Goal: Check status

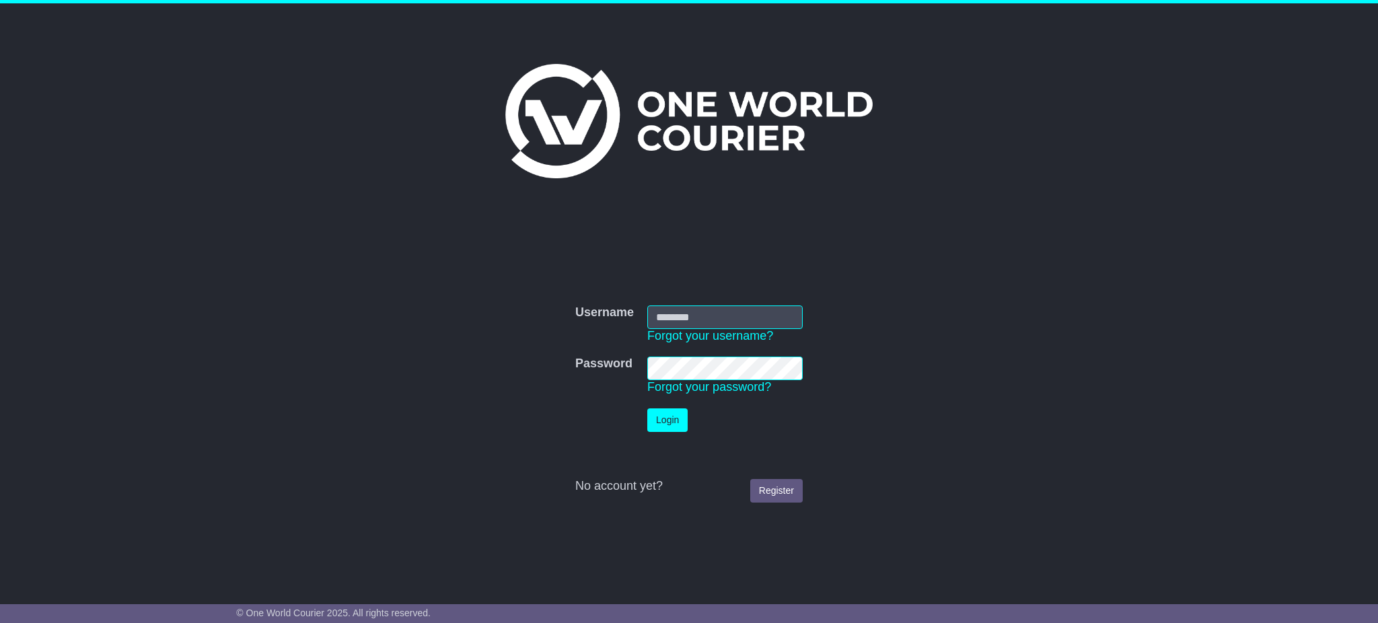
type input "**********"
drag, startPoint x: 0, startPoint y: 0, endPoint x: 668, endPoint y: 412, distance: 784.4
click at [666, 412] on button "Login" at bounding box center [667, 421] width 40 height 24
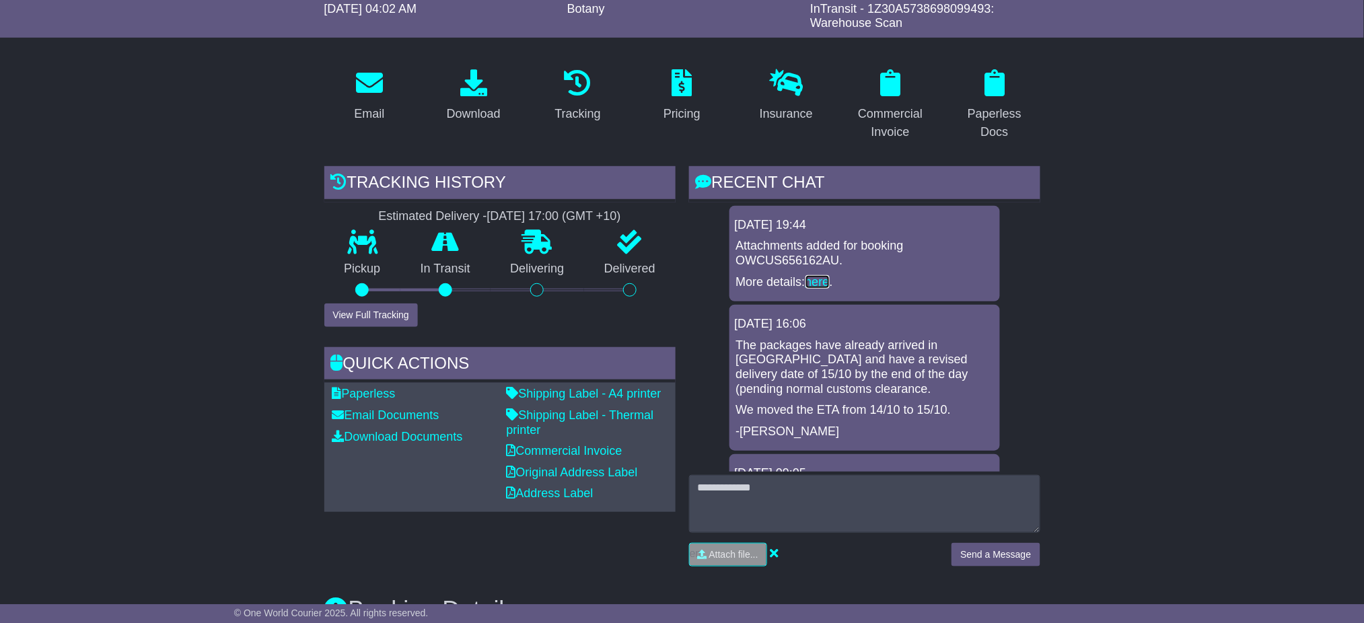
click at [825, 283] on link "here" at bounding box center [818, 281] width 24 height 13
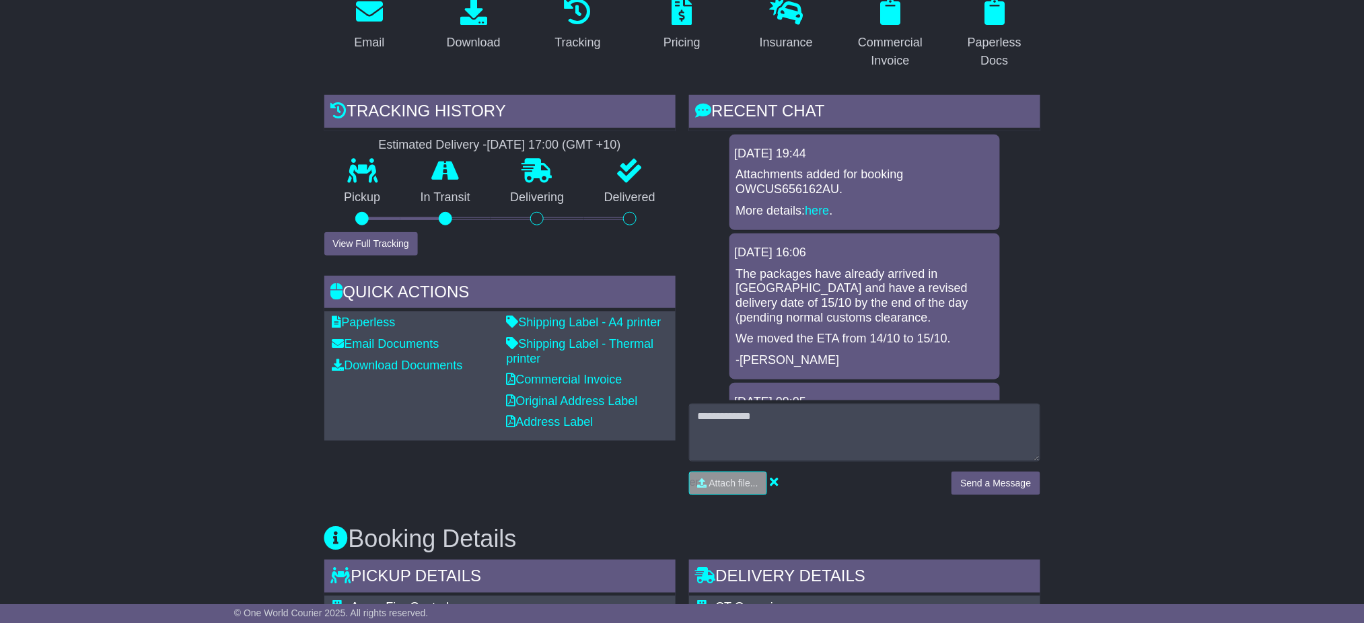
scroll to position [207, 0]
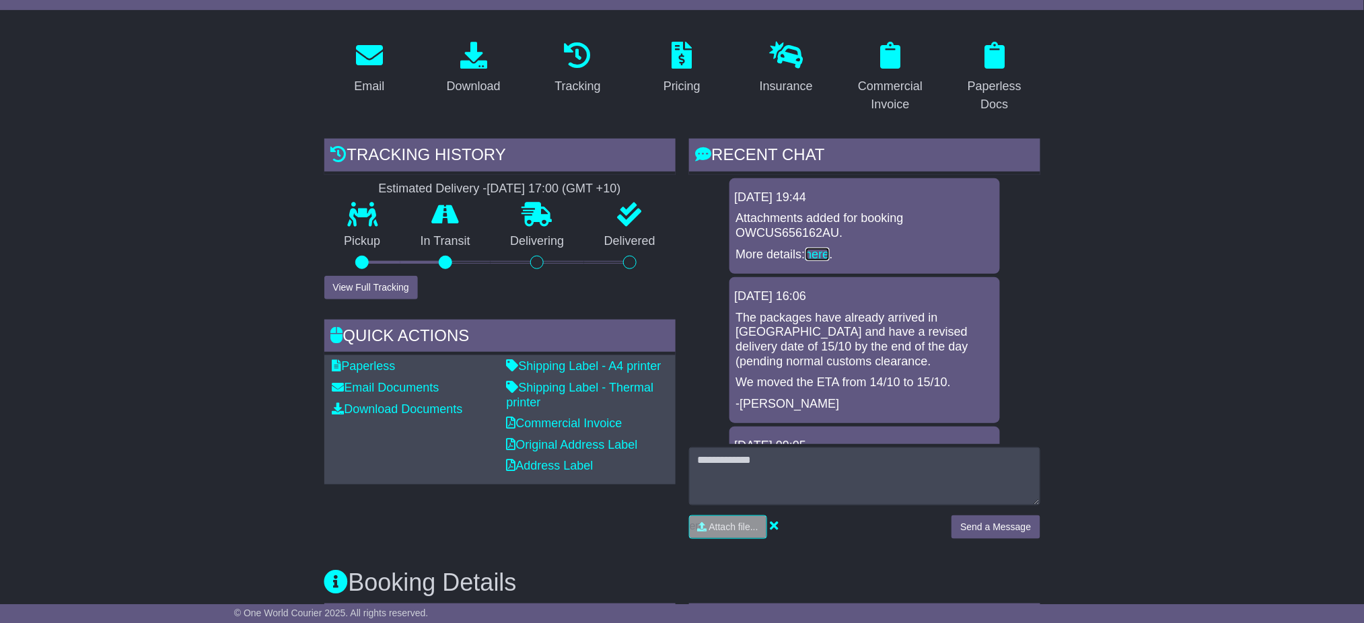
click at [819, 248] on link "here" at bounding box center [818, 254] width 24 height 13
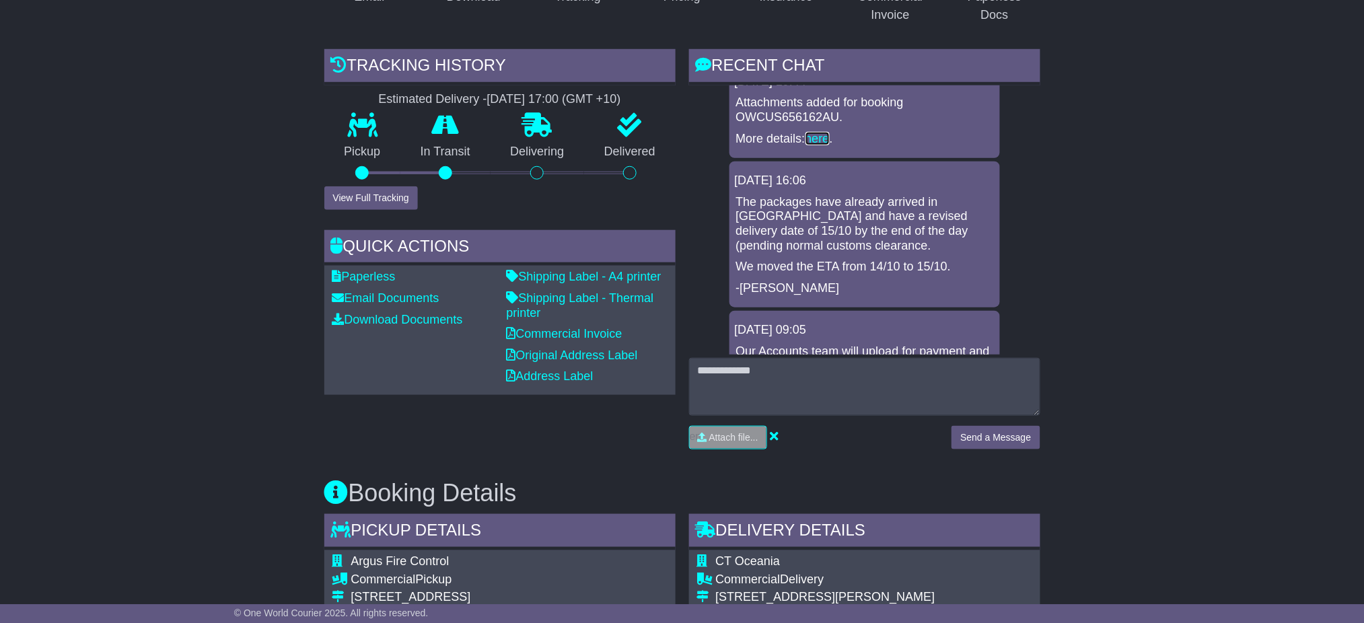
scroll to position [0, 0]
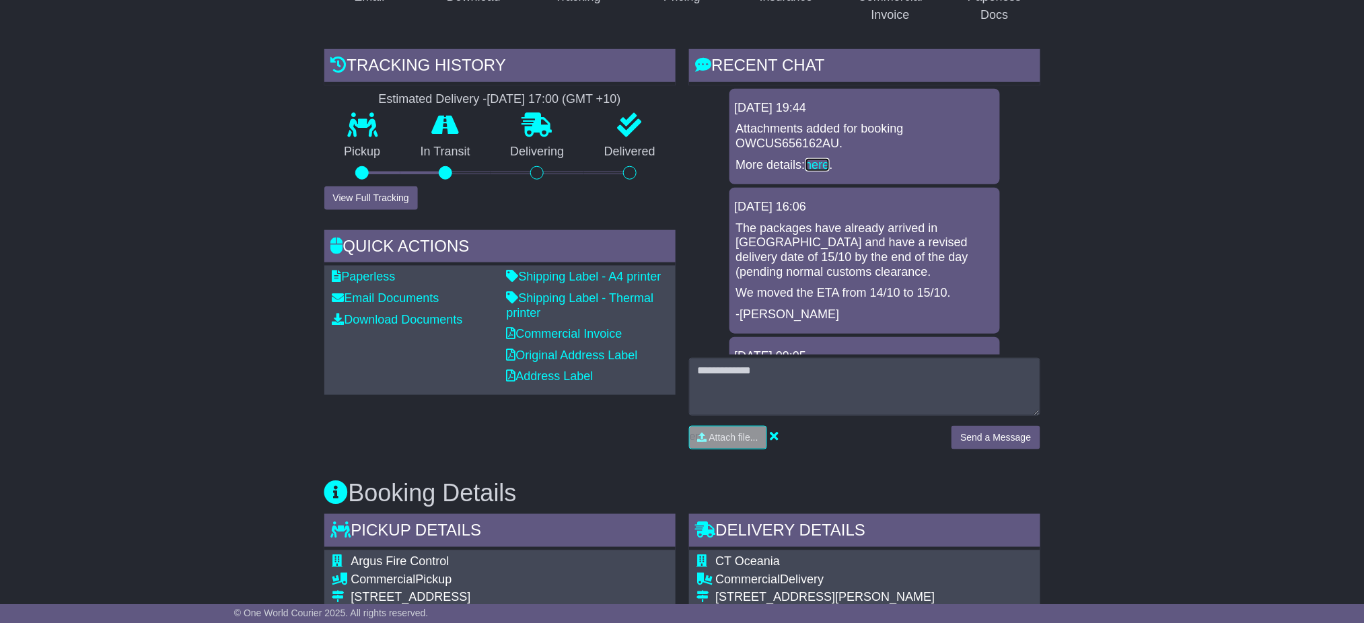
click at [821, 166] on link "here" at bounding box center [818, 164] width 24 height 13
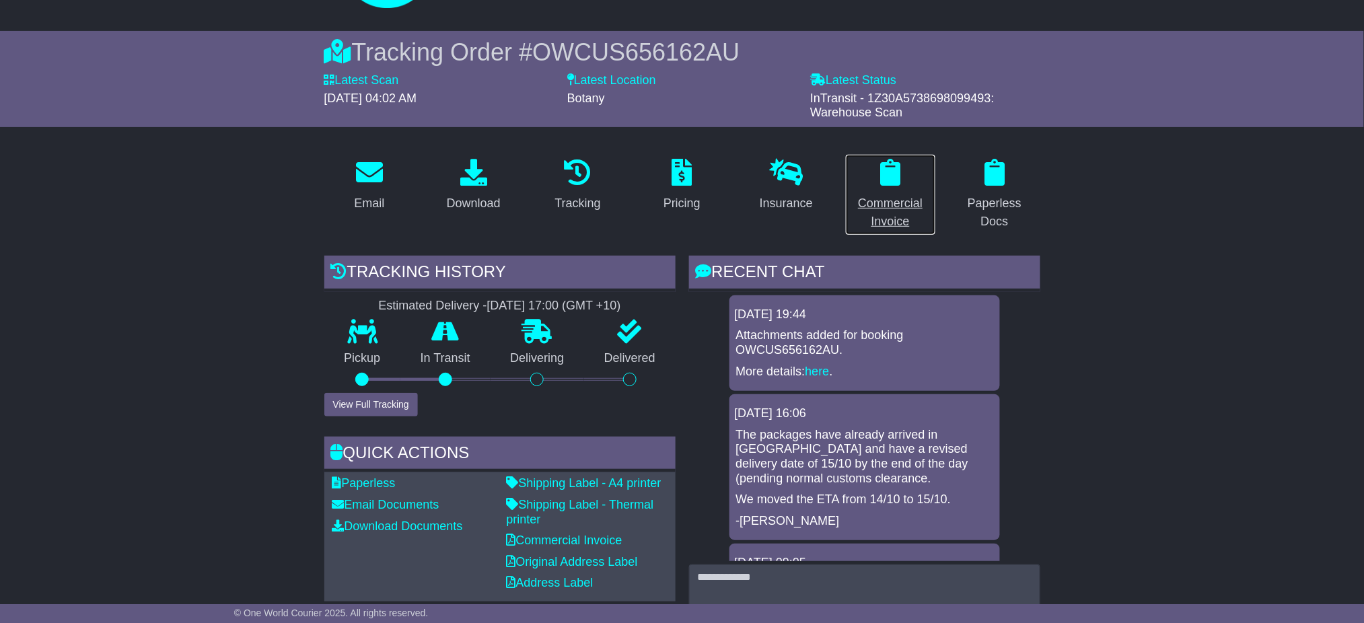
click at [913, 193] on link "Commercial Invoice" at bounding box center [890, 194] width 91 height 81
select select "****"
select select "***"
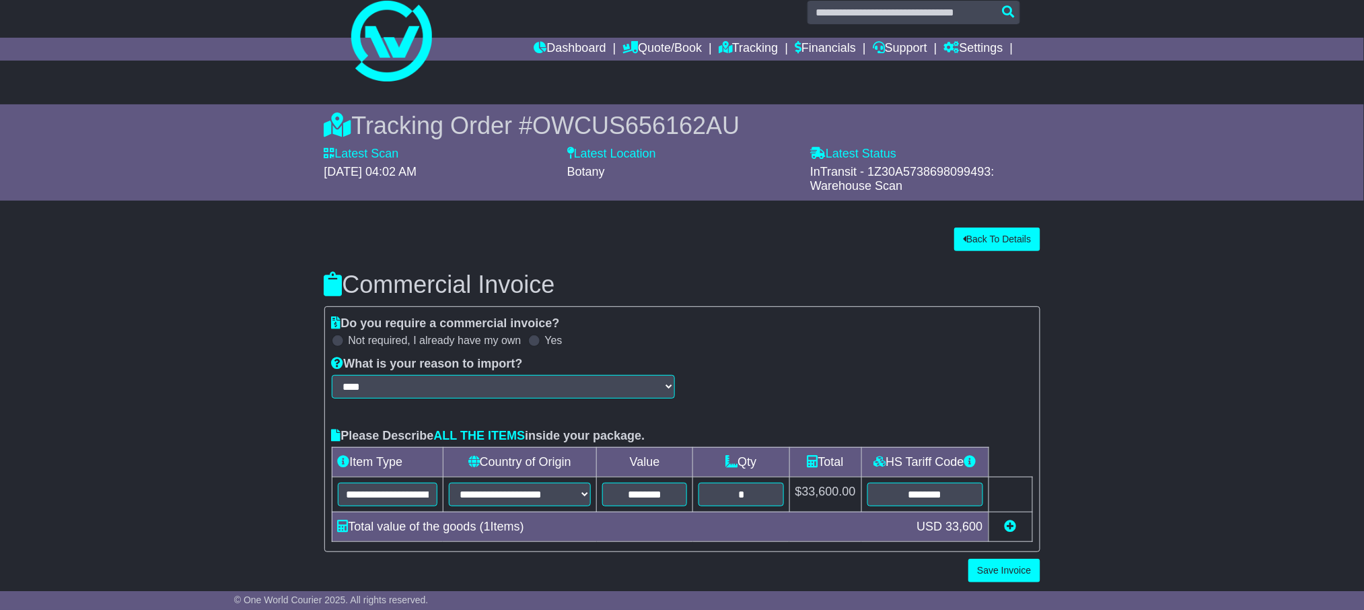
scroll to position [22, 0]
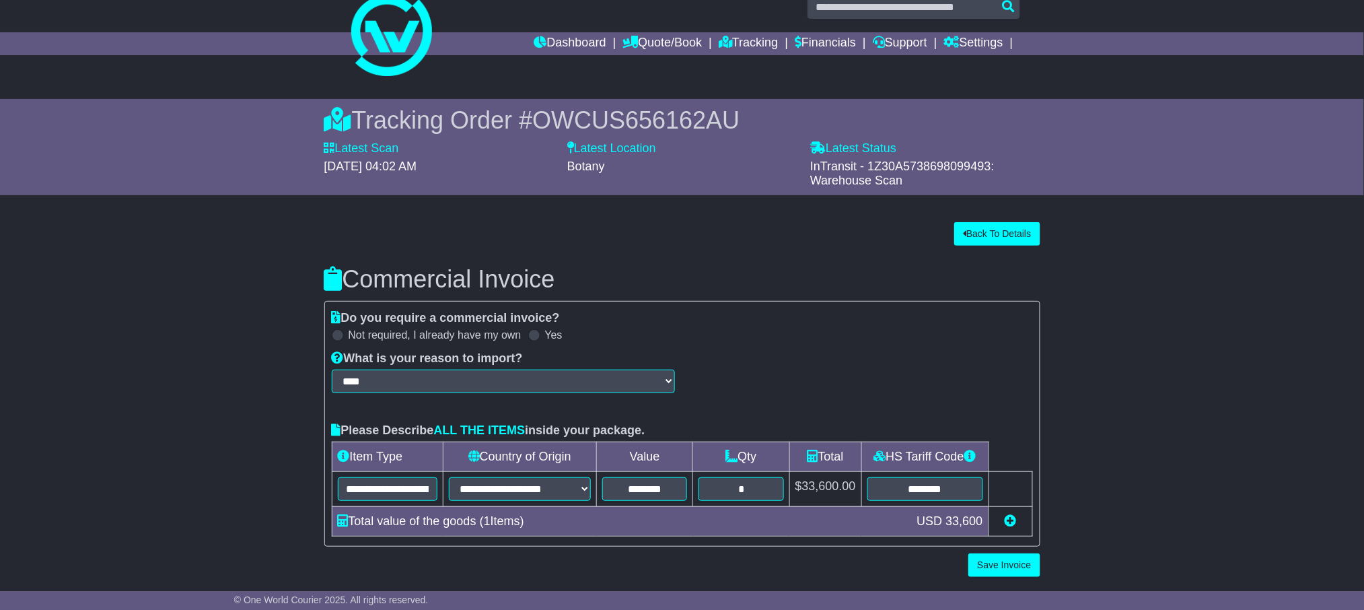
drag, startPoint x: 987, startPoint y: 162, endPoint x: 922, endPoint y: 162, distance: 64.6
click at [922, 162] on span "InTransit - 1Z30A5738698099493: Warehouse Scan" at bounding box center [902, 173] width 184 height 28
drag, startPoint x: 994, startPoint y: 164, endPoint x: 862, endPoint y: 159, distance: 132.0
click at [862, 159] on span "InTransit - 1Z30A5738698099493: Warehouse Scan" at bounding box center [902, 173] width 184 height 28
copy span "- 1Z30A5738698099493:"
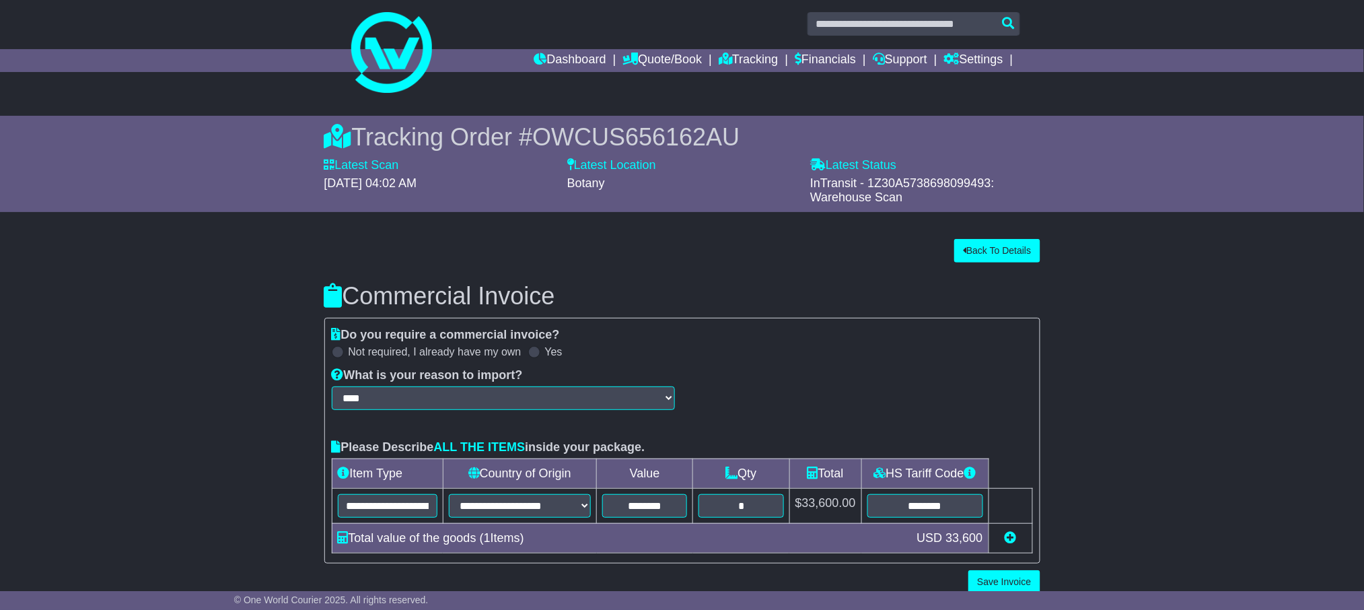
scroll to position [0, 0]
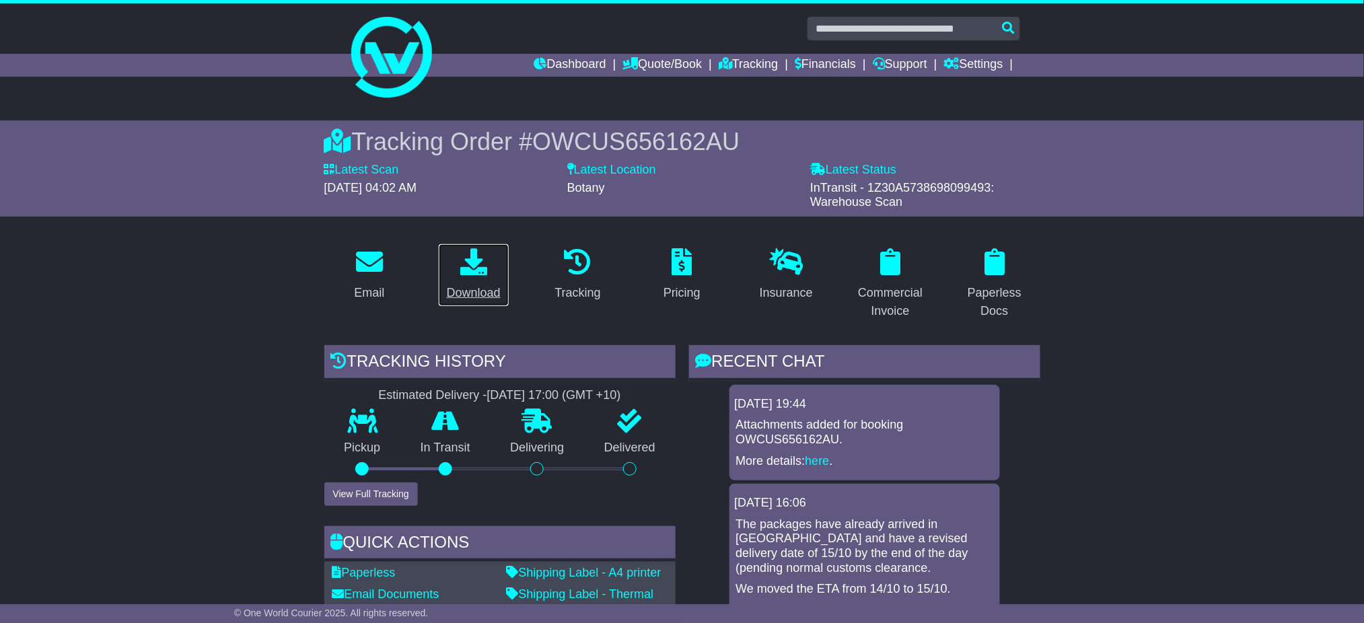
click at [465, 279] on link "Download" at bounding box center [473, 275] width 71 height 63
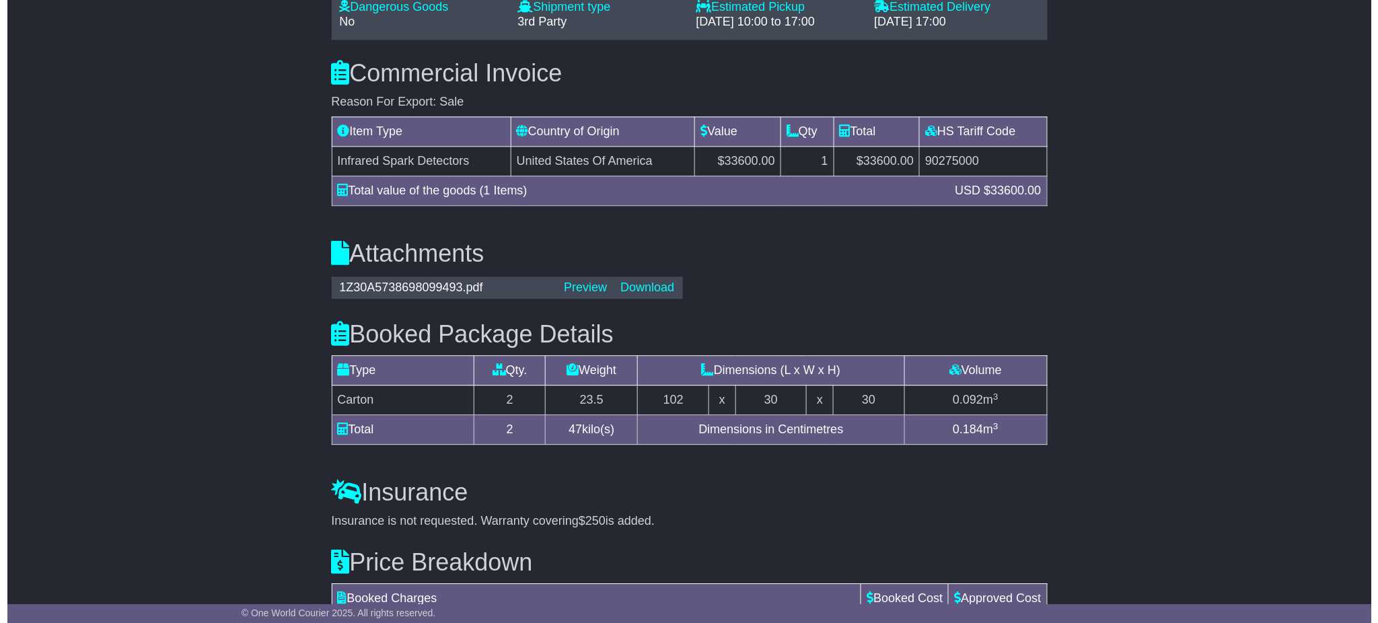
scroll to position [1166, 0]
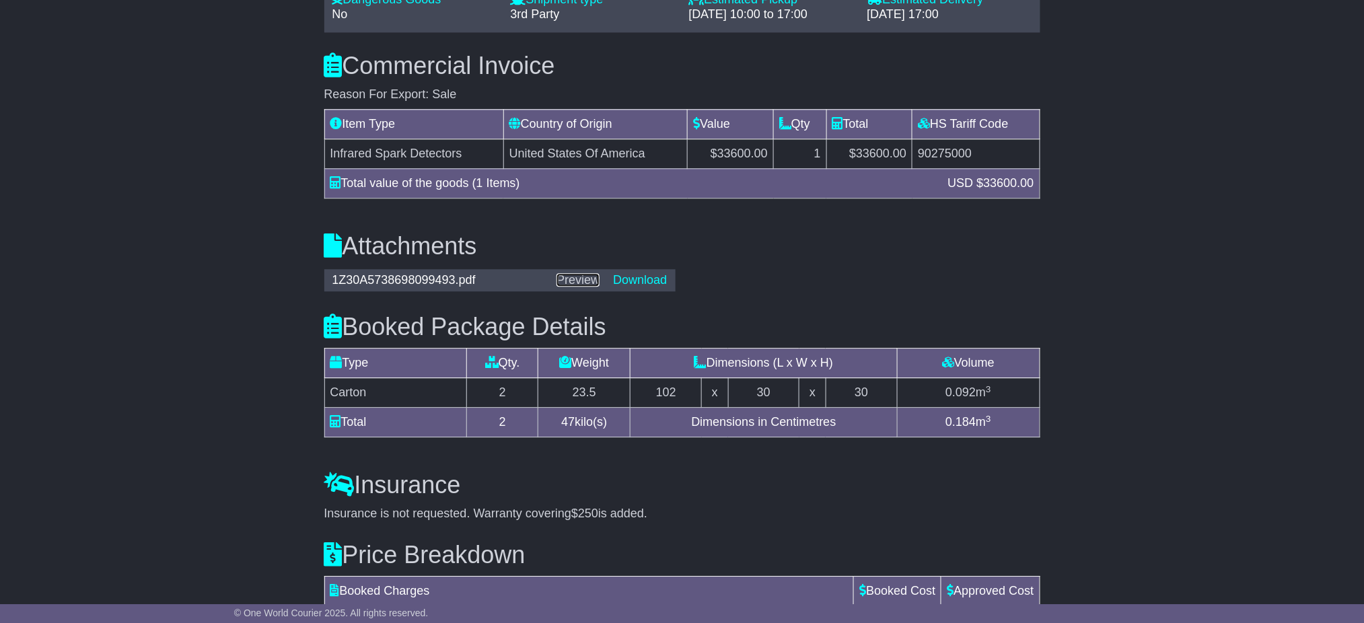
click at [583, 274] on link "Preview" at bounding box center [578, 279] width 43 height 13
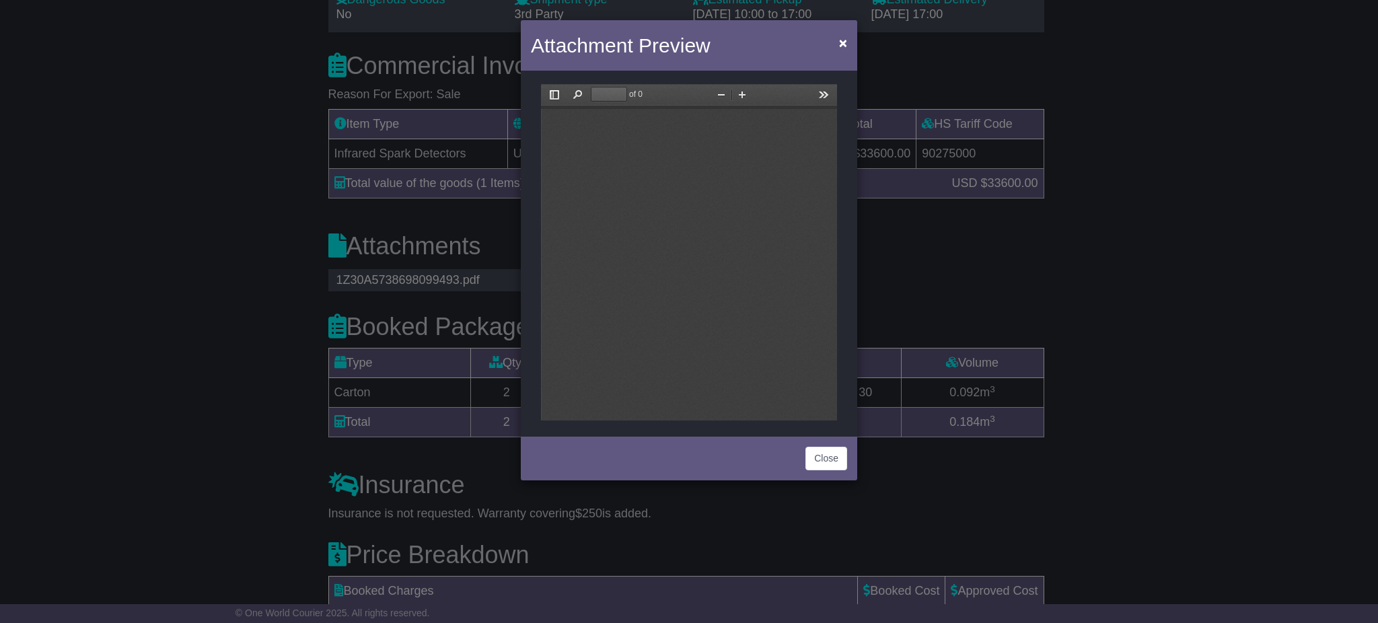
scroll to position [0, 0]
type input "*"
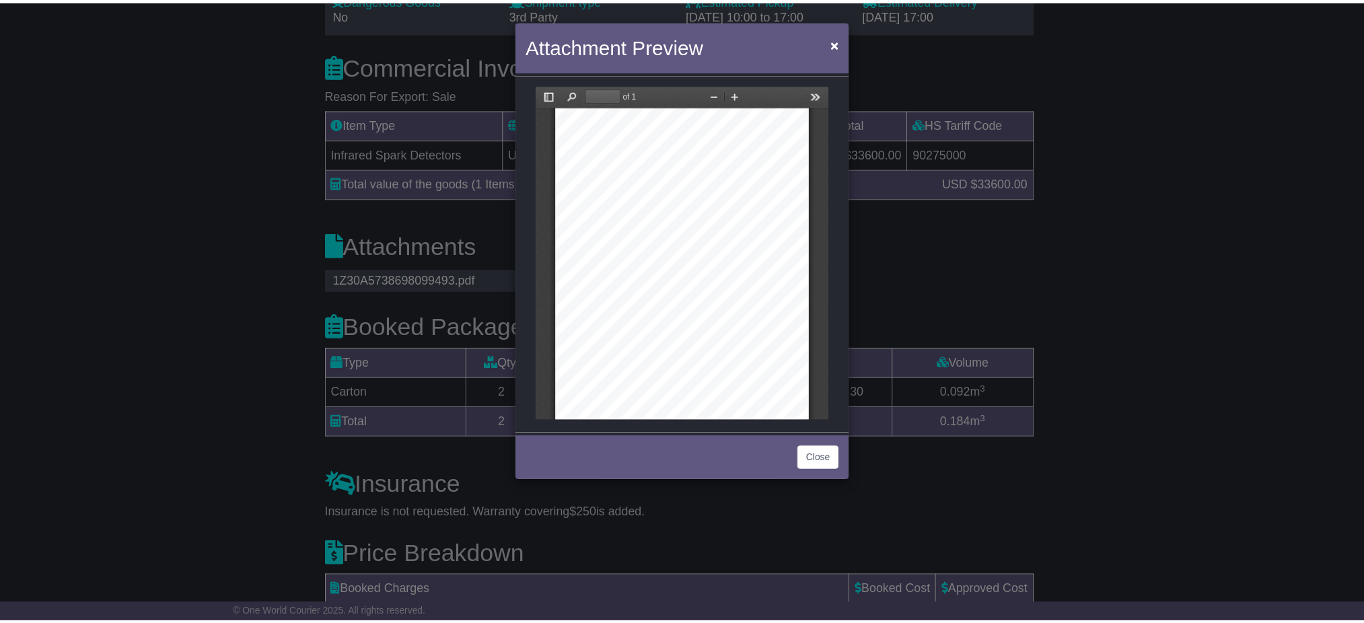
scroll to position [27, 0]
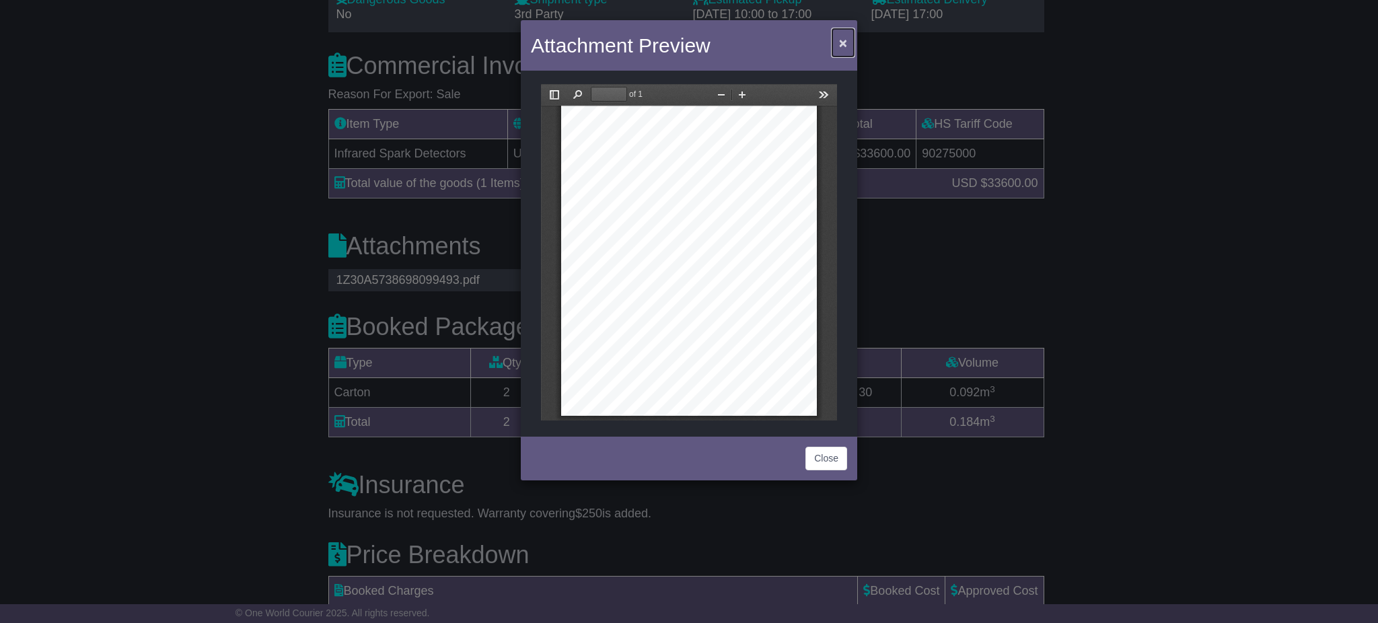
click at [845, 44] on span "×" at bounding box center [843, 42] width 8 height 15
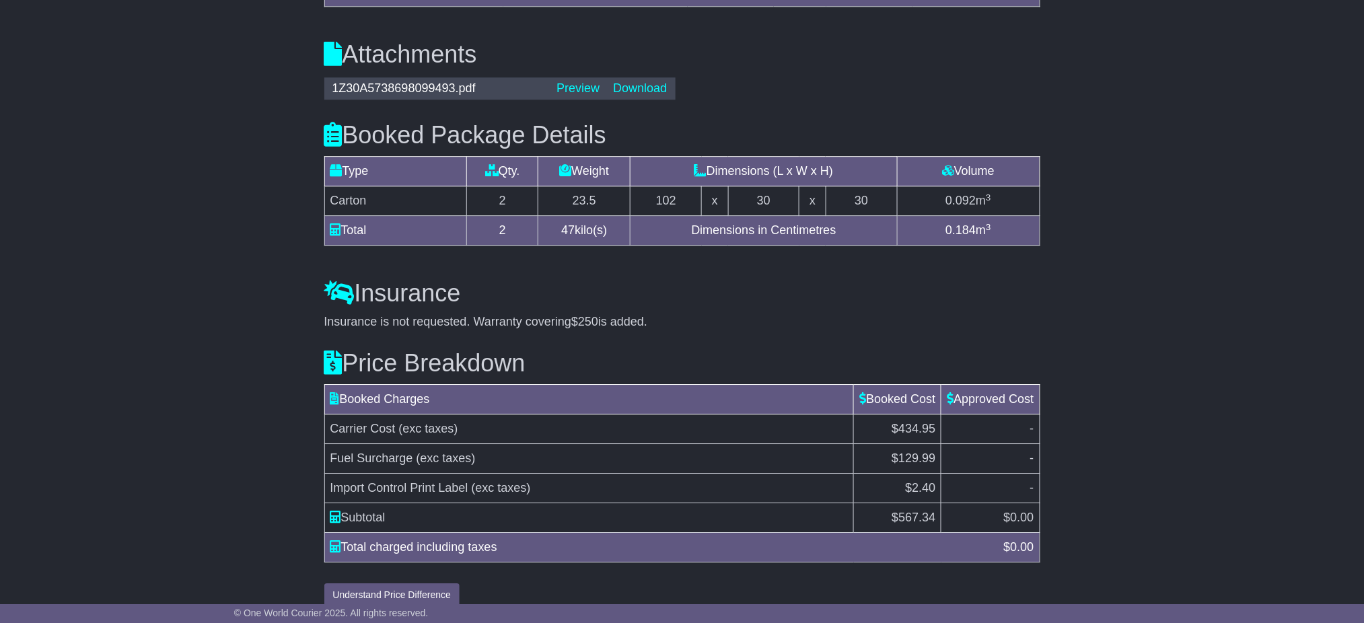
scroll to position [1373, 0]
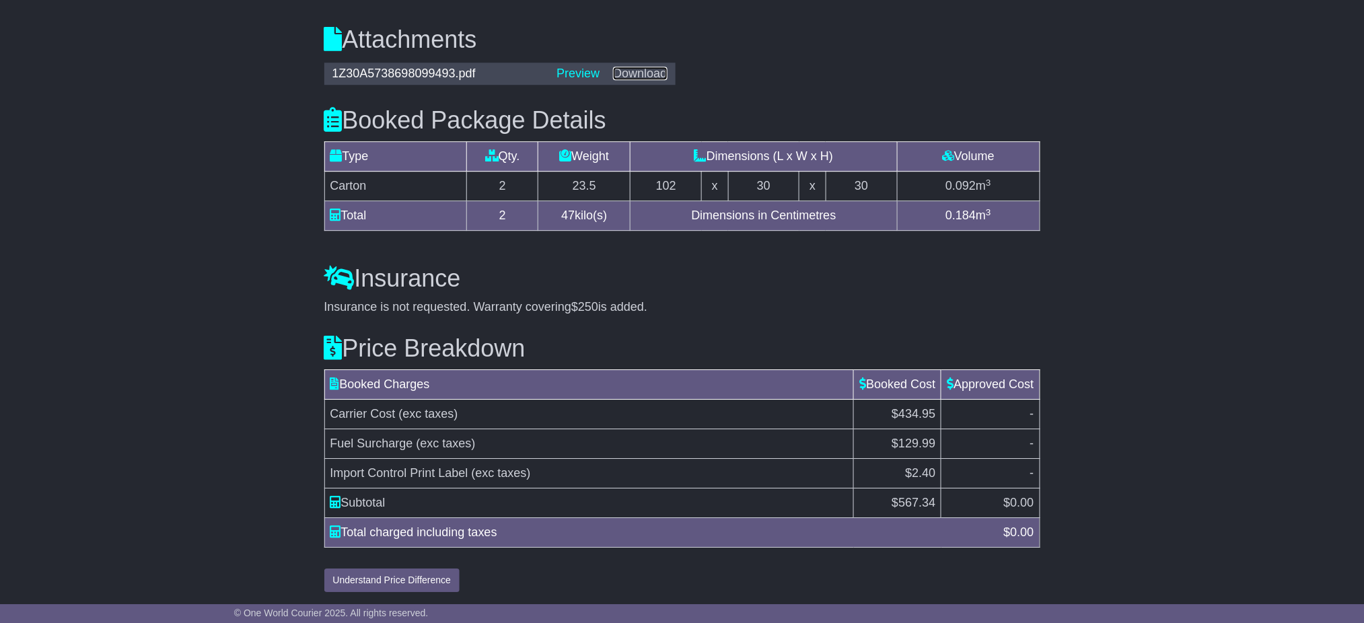
click at [659, 71] on link "Download" at bounding box center [640, 73] width 54 height 13
